Goal: Information Seeking & Learning: Check status

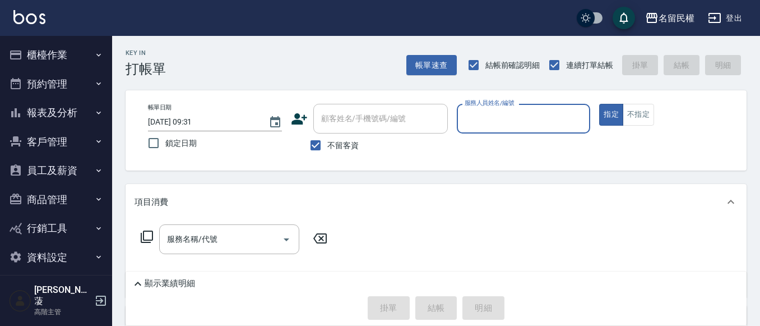
drag, startPoint x: 81, startPoint y: 50, endPoint x: 87, endPoint y: 49, distance: 5.9
click at [85, 50] on button "櫃檯作業" at bounding box center [55, 54] width 103 height 29
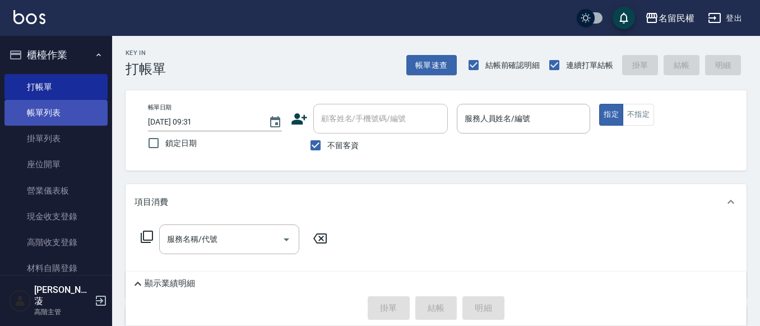
click at [78, 115] on link "帳單列表" at bounding box center [55, 113] width 103 height 26
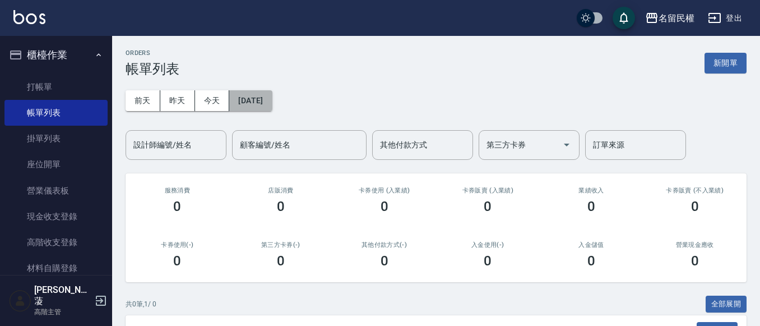
click at [245, 101] on button "[DATE]" at bounding box center [250, 100] width 43 height 21
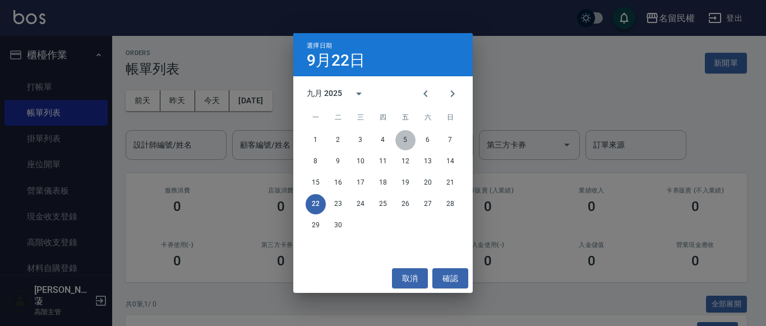
click at [407, 143] on button "5" at bounding box center [405, 140] width 20 height 20
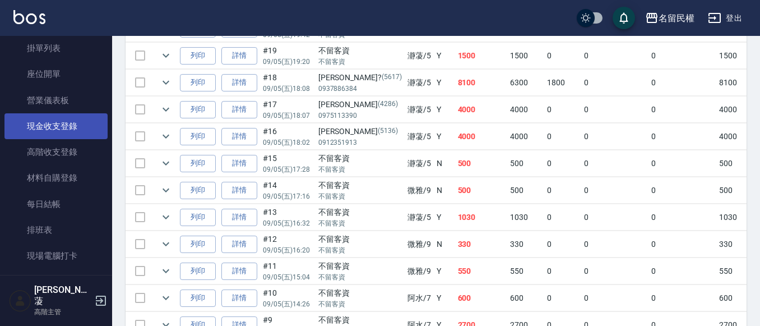
scroll to position [168, 0]
click at [62, 134] on link "每日結帳" at bounding box center [55, 126] width 103 height 26
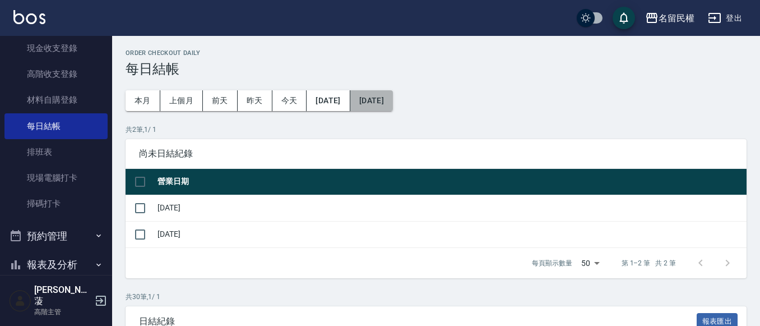
click at [388, 102] on button "[DATE]" at bounding box center [372, 100] width 43 height 21
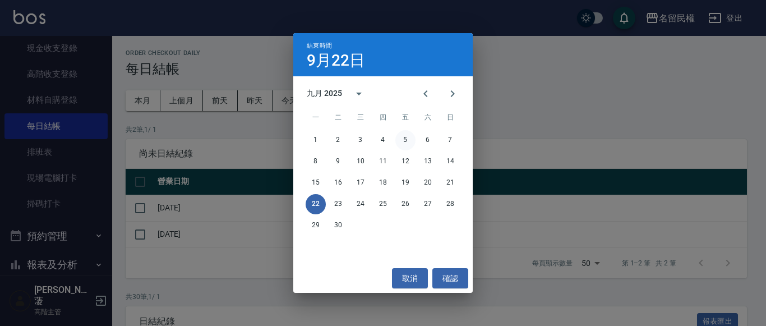
click at [400, 141] on button "5" at bounding box center [405, 140] width 20 height 20
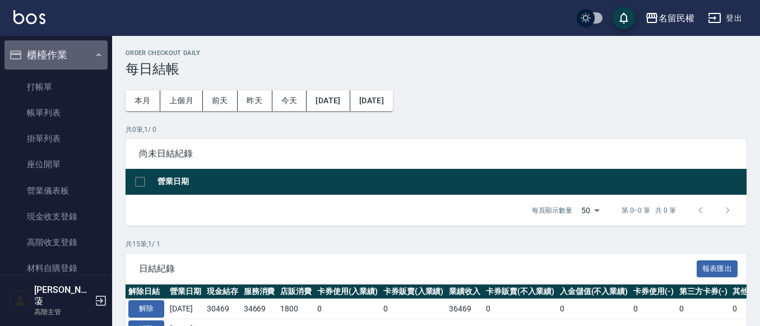
click at [90, 60] on button "櫃檯作業" at bounding box center [55, 54] width 103 height 29
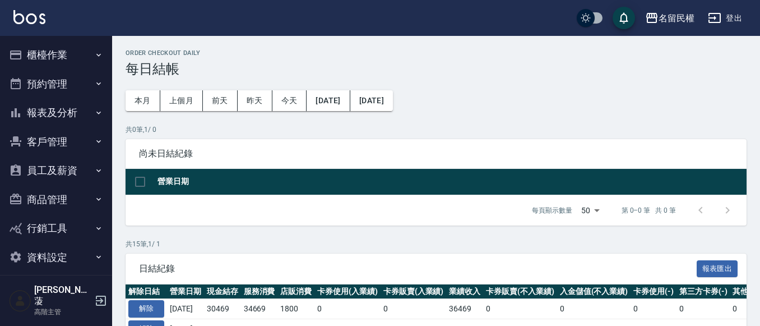
click at [87, 112] on button "報表及分析" at bounding box center [55, 112] width 103 height 29
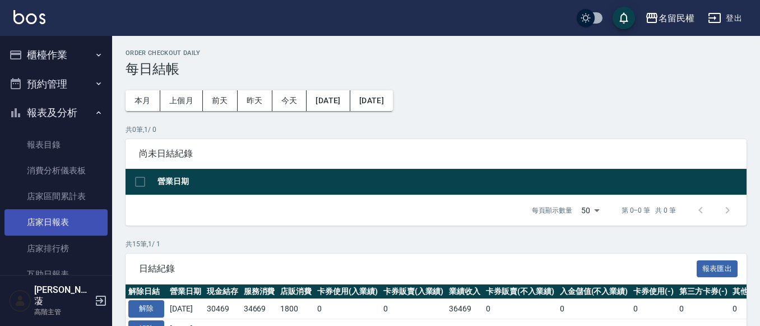
drag, startPoint x: 56, startPoint y: 227, endPoint x: 81, endPoint y: 216, distance: 27.6
click at [57, 227] on link "店家日報表" at bounding box center [55, 222] width 103 height 26
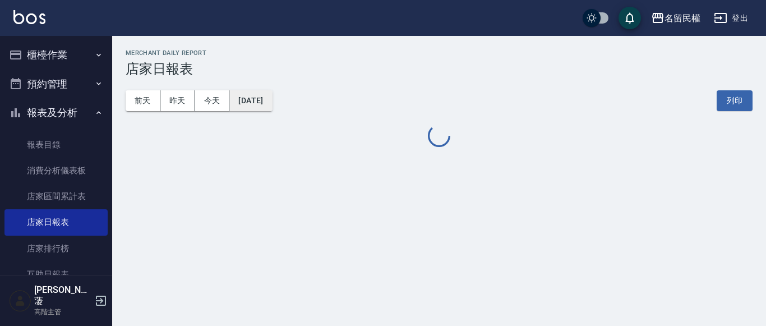
click at [269, 104] on button "[DATE]" at bounding box center [250, 100] width 43 height 21
click at [272, 108] on button "[DATE]" at bounding box center [250, 100] width 43 height 21
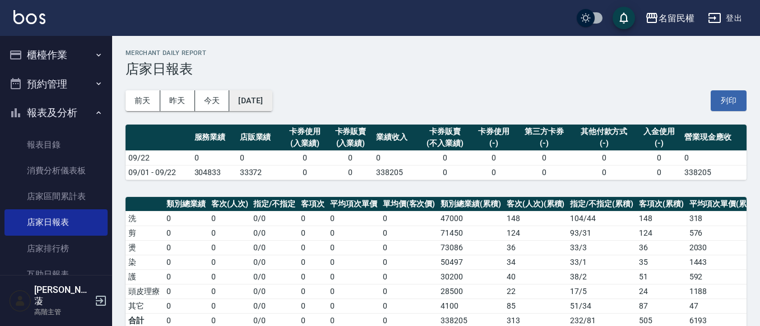
click at [272, 100] on button "[DATE]" at bounding box center [250, 100] width 43 height 21
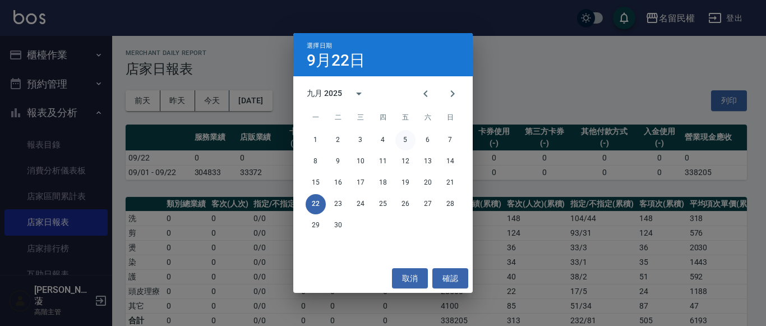
click at [402, 139] on button "5" at bounding box center [405, 140] width 20 height 20
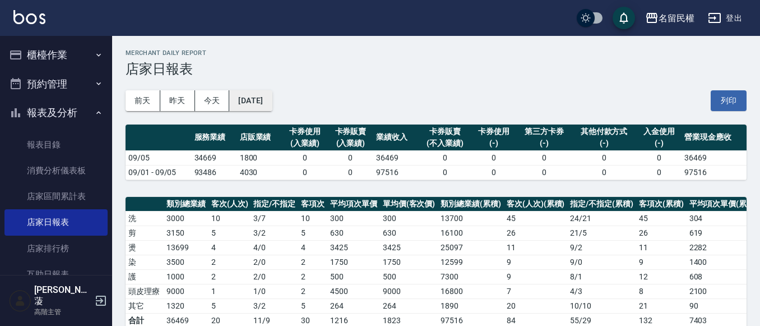
click at [272, 104] on button "[DATE]" at bounding box center [250, 100] width 43 height 21
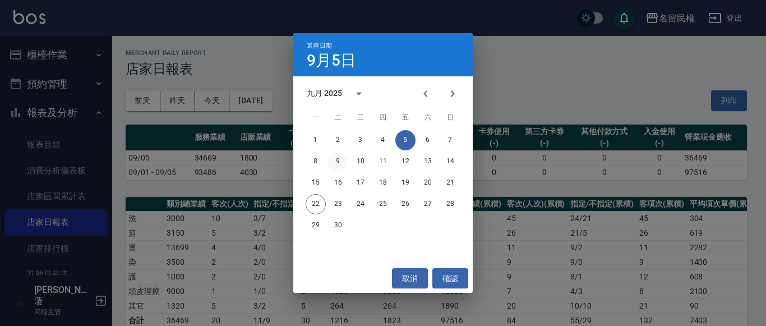
click at [336, 163] on button "9" at bounding box center [338, 161] width 20 height 20
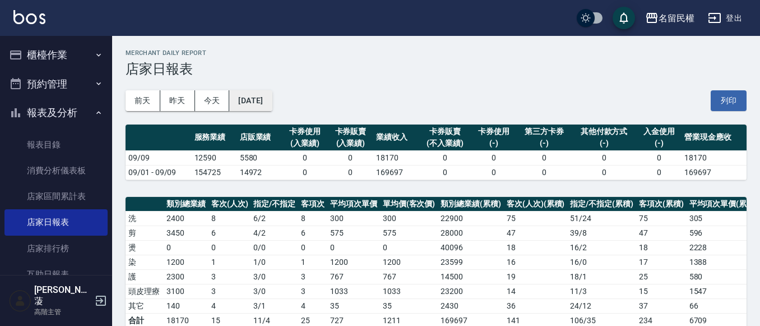
click at [252, 104] on button "[DATE]" at bounding box center [250, 100] width 43 height 21
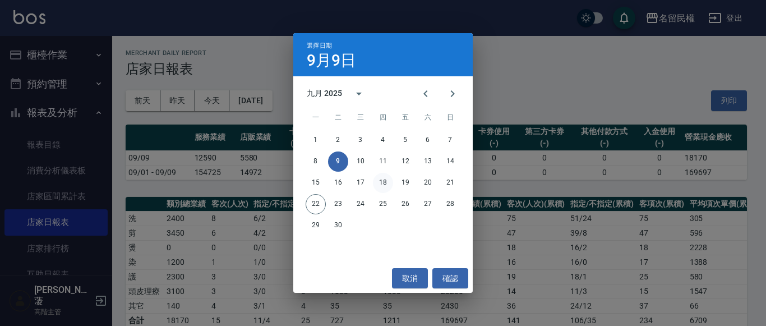
click at [383, 184] on button "18" at bounding box center [383, 183] width 20 height 20
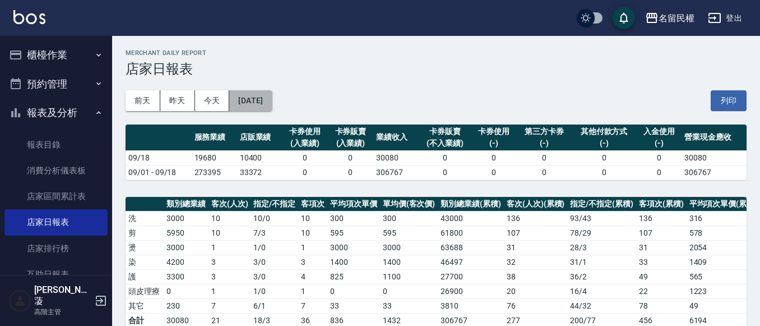
click at [272, 100] on button "[DATE]" at bounding box center [250, 100] width 43 height 21
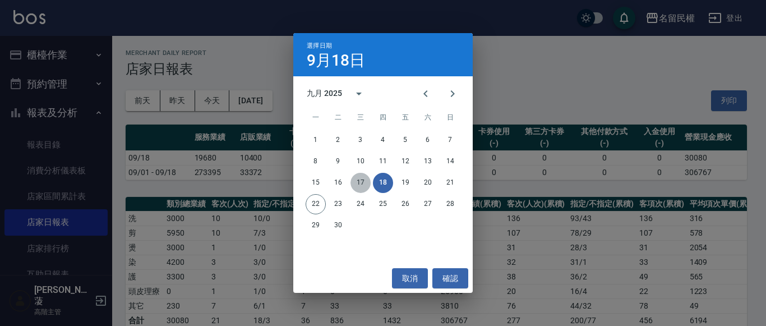
click at [364, 179] on button "17" at bounding box center [361, 183] width 20 height 20
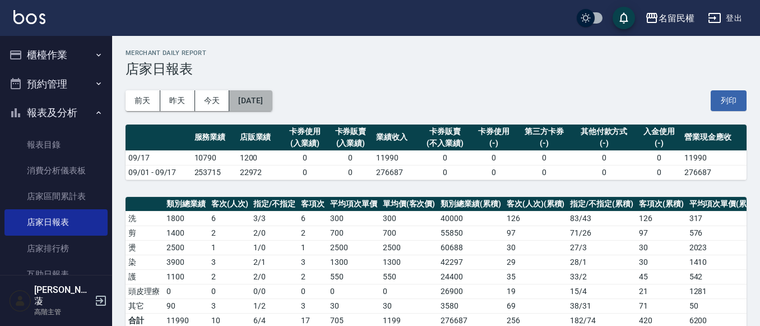
click at [272, 102] on button "[DATE]" at bounding box center [250, 100] width 43 height 21
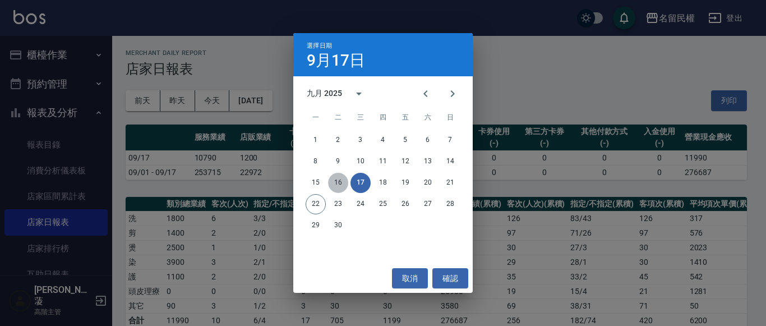
click at [341, 186] on button "16" at bounding box center [338, 183] width 20 height 20
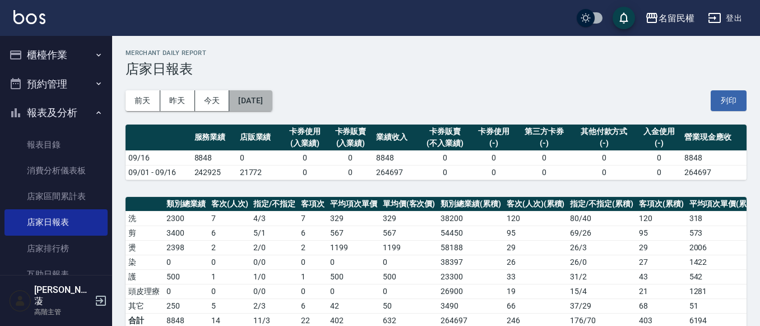
click at [272, 102] on button "[DATE]" at bounding box center [250, 100] width 43 height 21
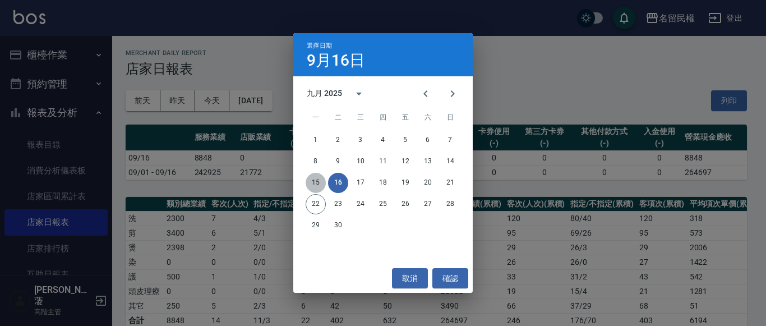
click at [322, 183] on button "15" at bounding box center [316, 183] width 20 height 20
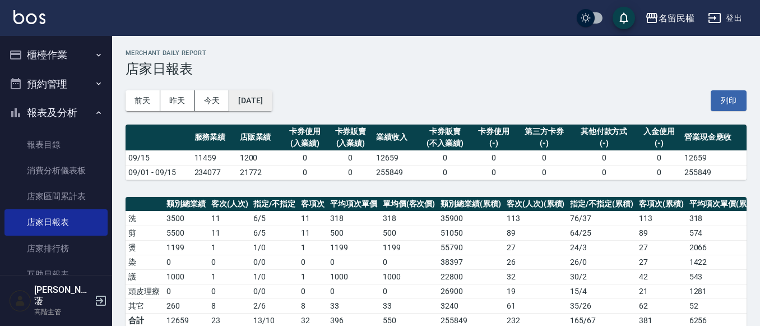
click at [272, 100] on button "[DATE]" at bounding box center [250, 100] width 43 height 21
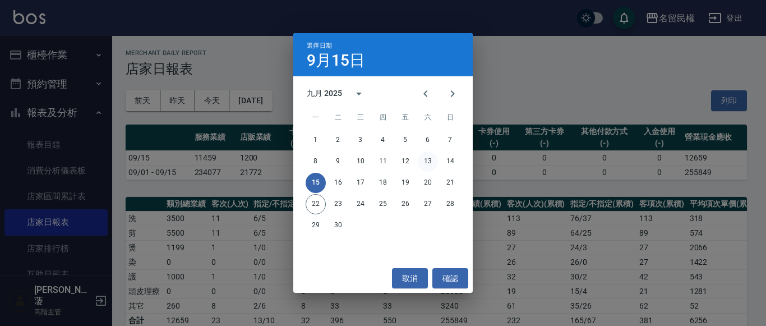
click at [432, 163] on button "13" at bounding box center [428, 161] width 20 height 20
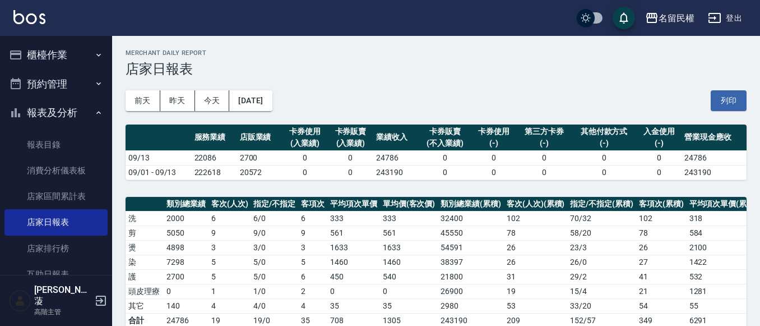
click at [76, 106] on button "報表及分析" at bounding box center [55, 112] width 103 height 29
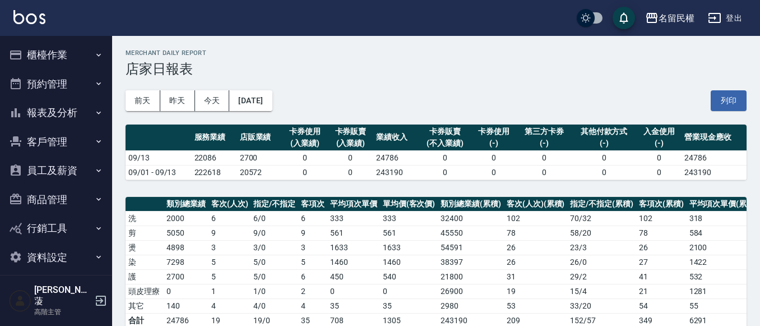
click at [93, 45] on button "櫃檯作業" at bounding box center [55, 54] width 103 height 29
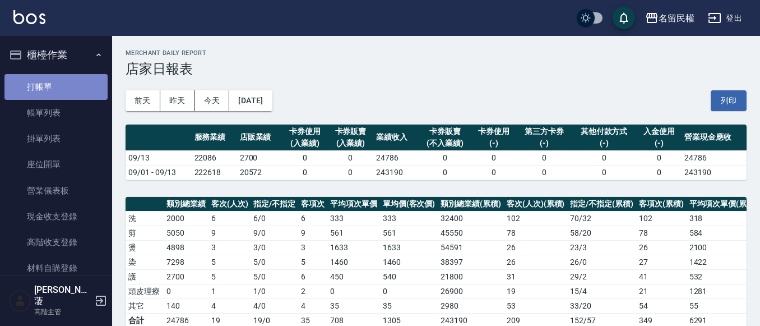
click at [89, 78] on link "打帳單" at bounding box center [55, 87] width 103 height 26
